Goal: Task Accomplishment & Management: Manage account settings

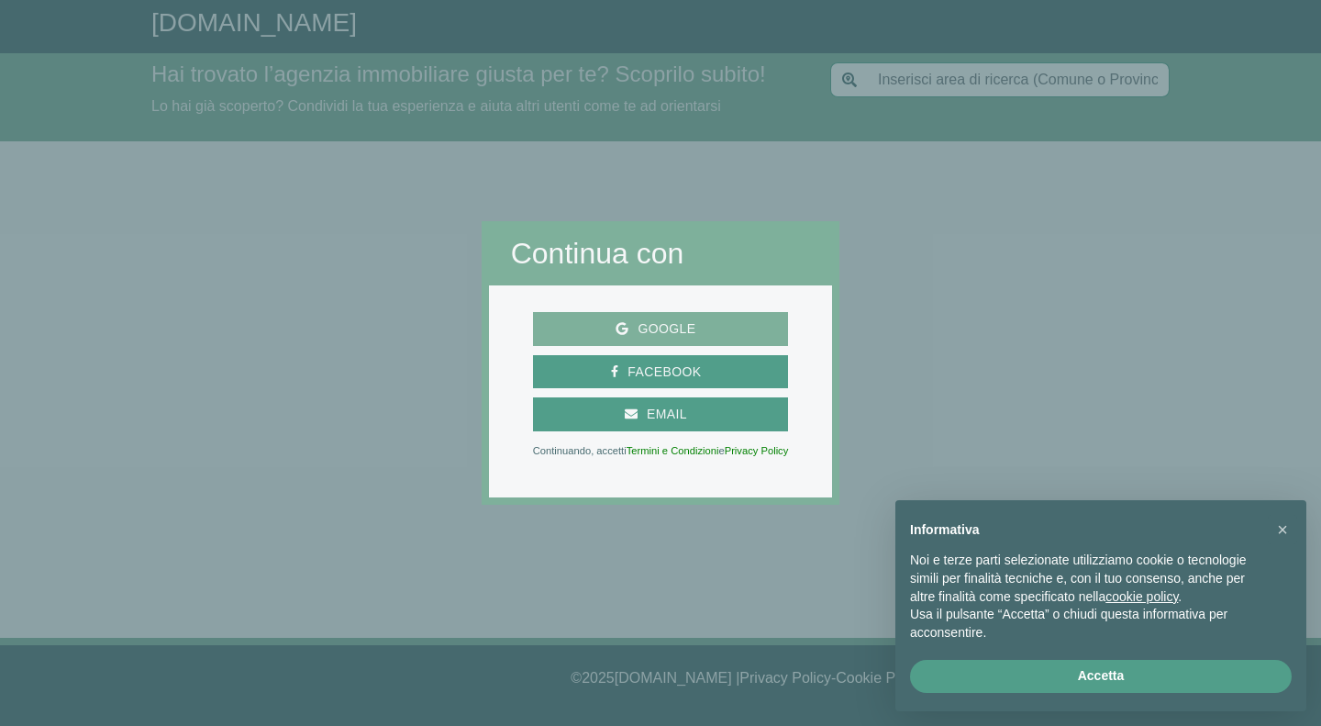
click at [693, 329] on span "Google" at bounding box center [667, 329] width 76 height 23
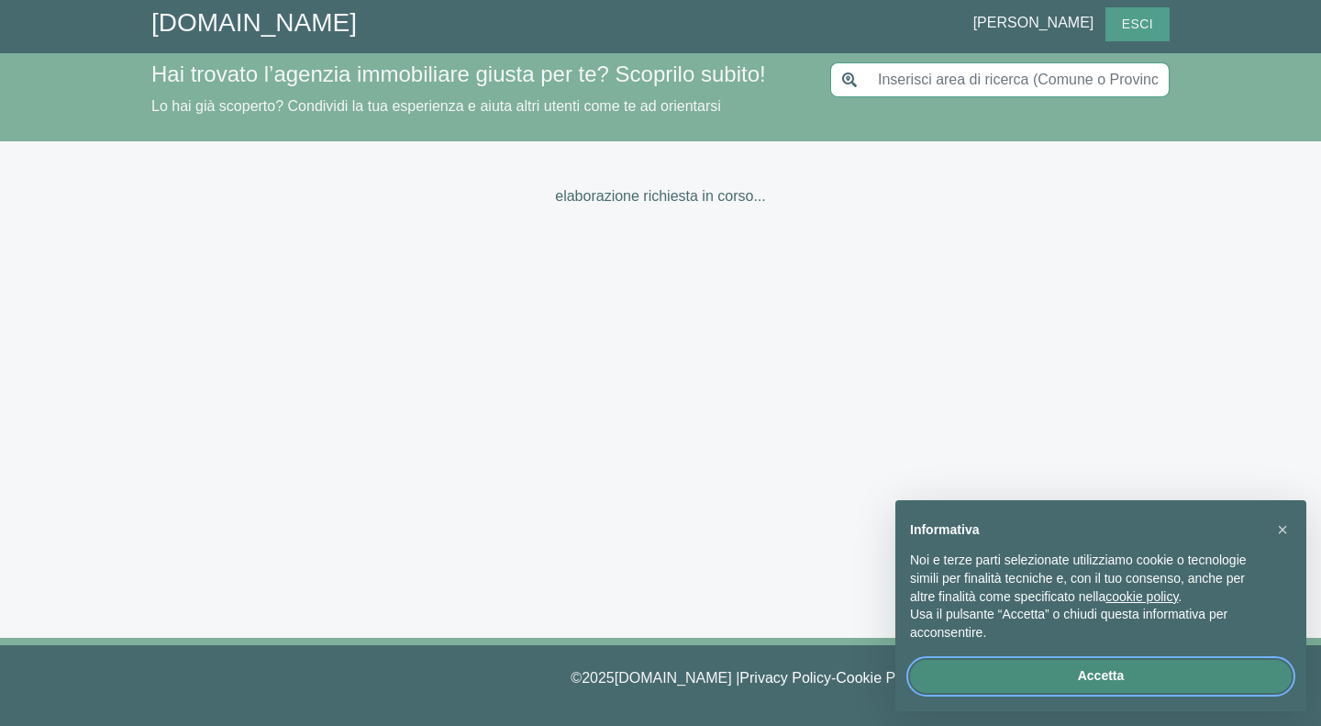
click at [1111, 676] on button "Accetta" at bounding box center [1101, 676] width 382 height 33
